Goal: Task Accomplishment & Management: Complete application form

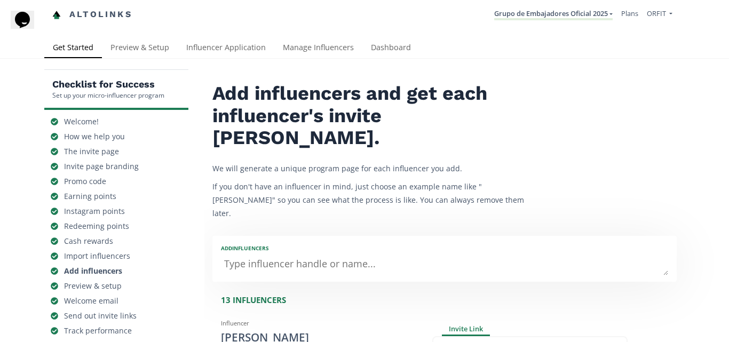
click at [363, 254] on textarea at bounding box center [444, 264] width 447 height 21
type textarea "An"
type input "An"
type input "AN"
type textarea "And"
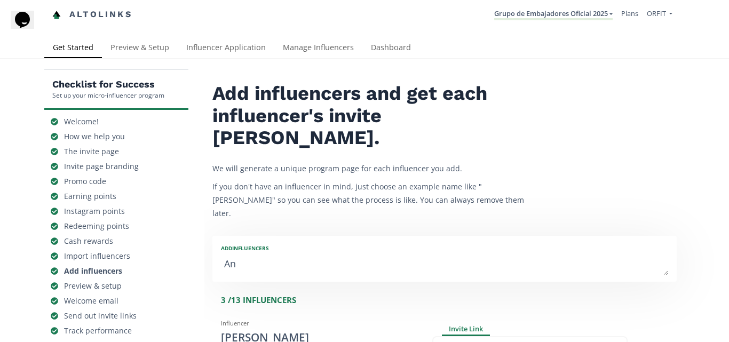
type input "And"
type input "AND"
type textarea "Andr"
type input "Andr"
type input "ANDR"
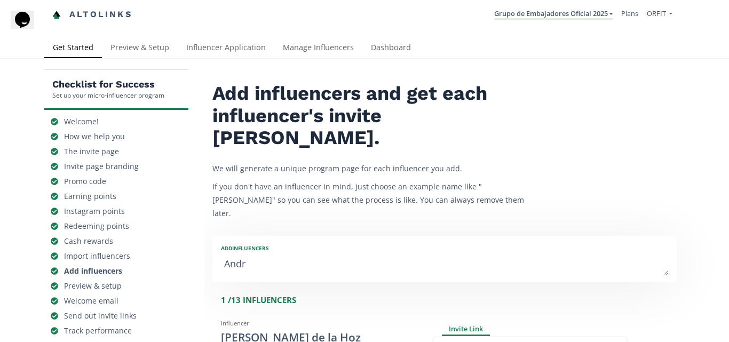
type textarea "[PERSON_NAME]"
type input "[PERSON_NAME]"
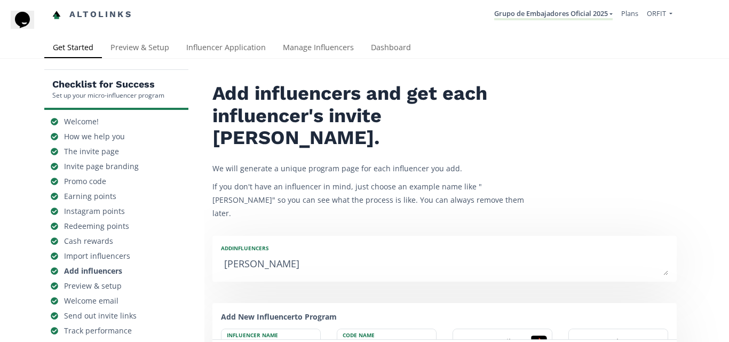
type textarea "[PERSON_NAME]"
type input "[PERSON_NAME]"
type textarea "[PERSON_NAME]"
type input "[PERSON_NAME]"
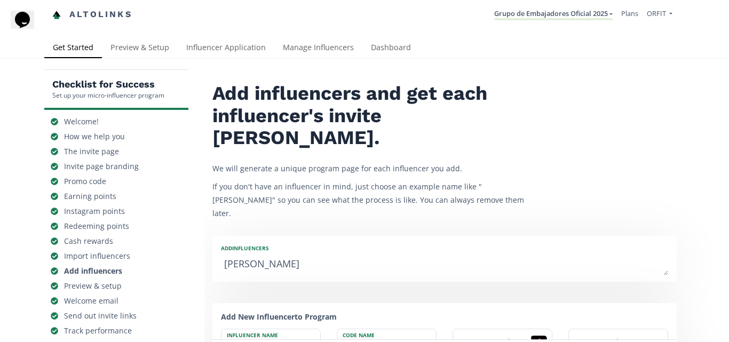
type textarea "[PERSON_NAME]"
type input "[PERSON_NAME]"
type textarea "[PERSON_NAME]"
type input "[PERSON_NAME]"
type textarea "[PERSON_NAME]"
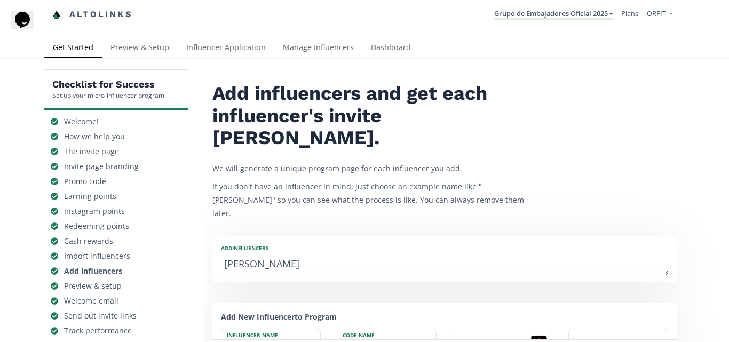
type input "[PERSON_NAME]"
type textarea "[PERSON_NAME]"
type input "[PERSON_NAME]"
type textarea "[PERSON_NAME]"
type input "[PERSON_NAME]"
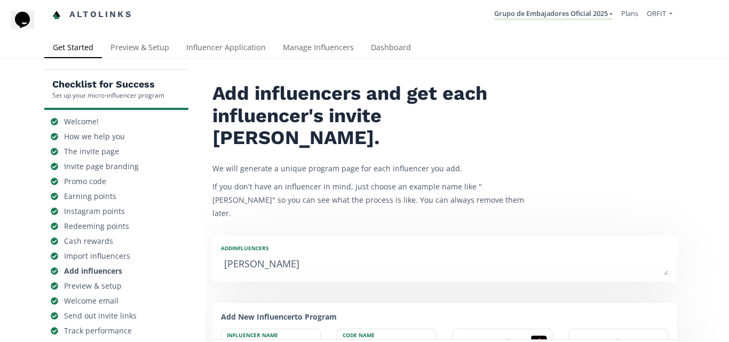
type textarea "[PERSON_NAME]"
type input "[PERSON_NAME]"
type textarea "[PERSON_NAME]"
type input "[PERSON_NAME]"
type textarea "[PERSON_NAME]"
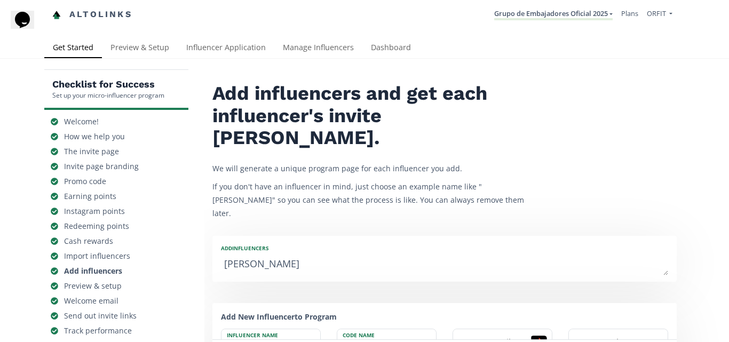
type input "[PERSON_NAME]"
type textarea "[PERSON_NAME]"
type input "[PERSON_NAME]"
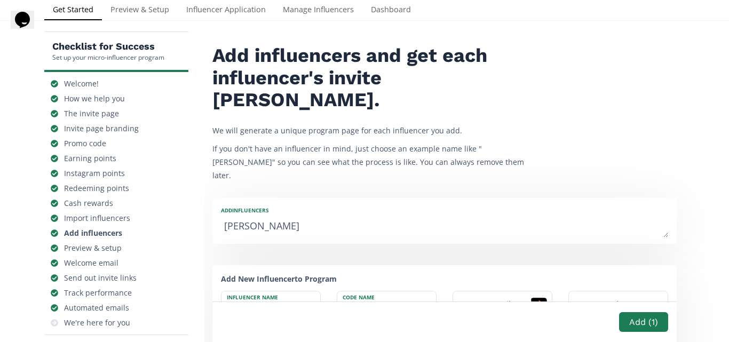
scroll to position [53, 0]
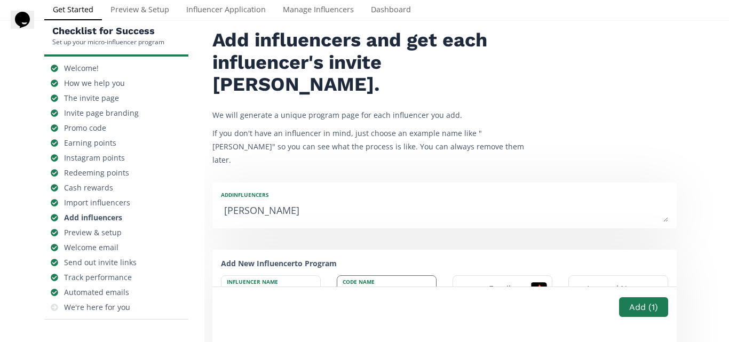
type textarea "[PERSON_NAME]"
click at [384, 276] on input "[PERSON_NAME]" at bounding box center [386, 289] width 99 height 27
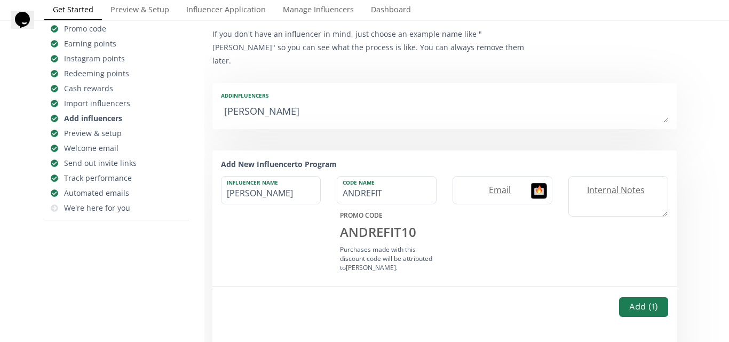
scroll to position [107, 0]
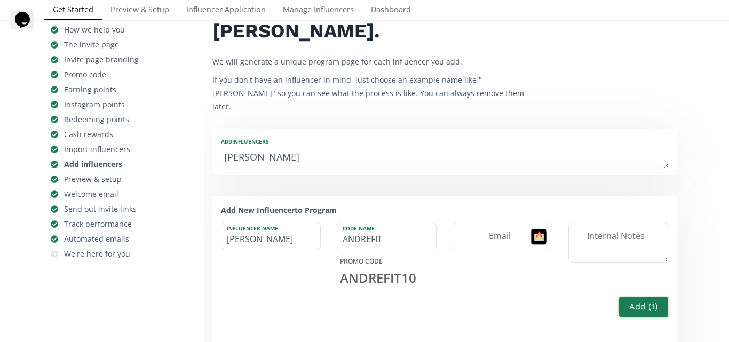
type input "ANDREFIT"
click at [643, 305] on button "Add ( 1 )" at bounding box center [644, 307] width 52 height 23
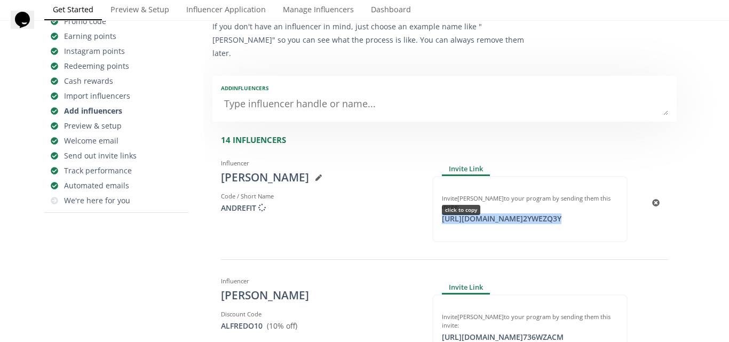
click at [567, 214] on div "https://app.altolinks.com/invite/ 2YWEZQ3Y click to copy" at bounding box center [502, 219] width 132 height 11
